Goal: Task Accomplishment & Management: Use online tool/utility

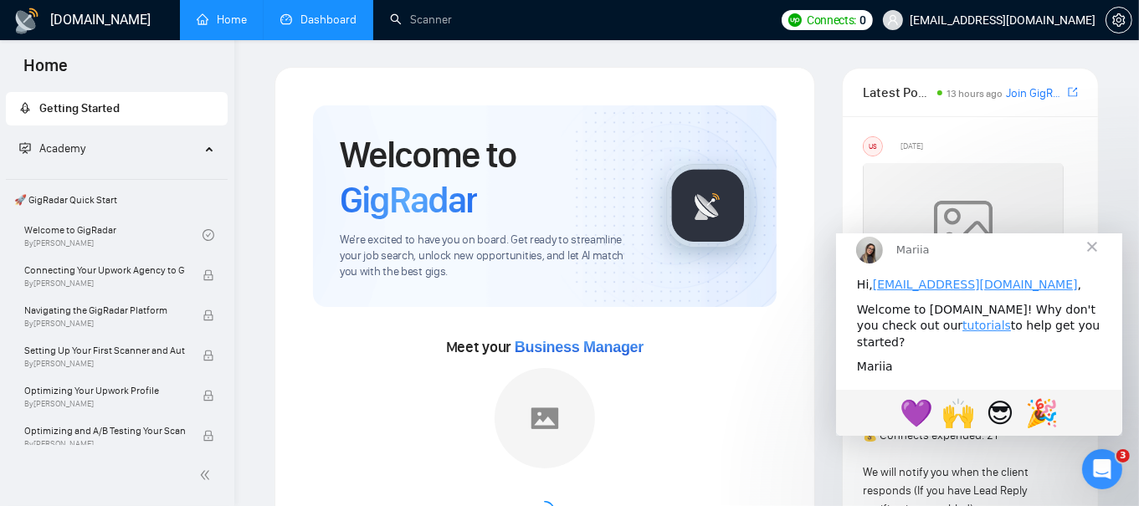
click at [322, 15] on link "Dashboard" at bounding box center [318, 20] width 76 height 14
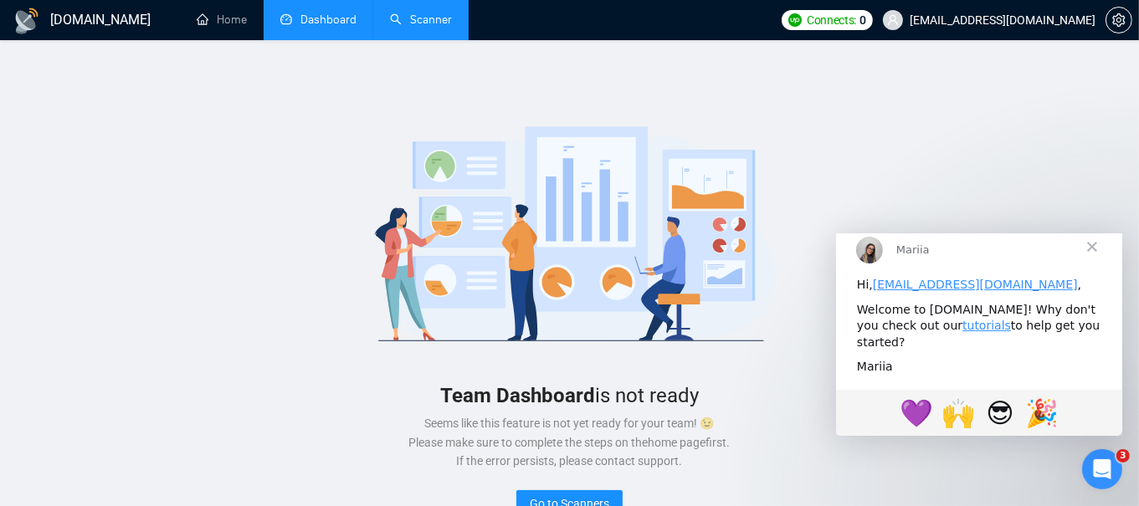
click at [437, 24] on link "Scanner" at bounding box center [421, 20] width 62 height 14
